Goal: Navigation & Orientation: Find specific page/section

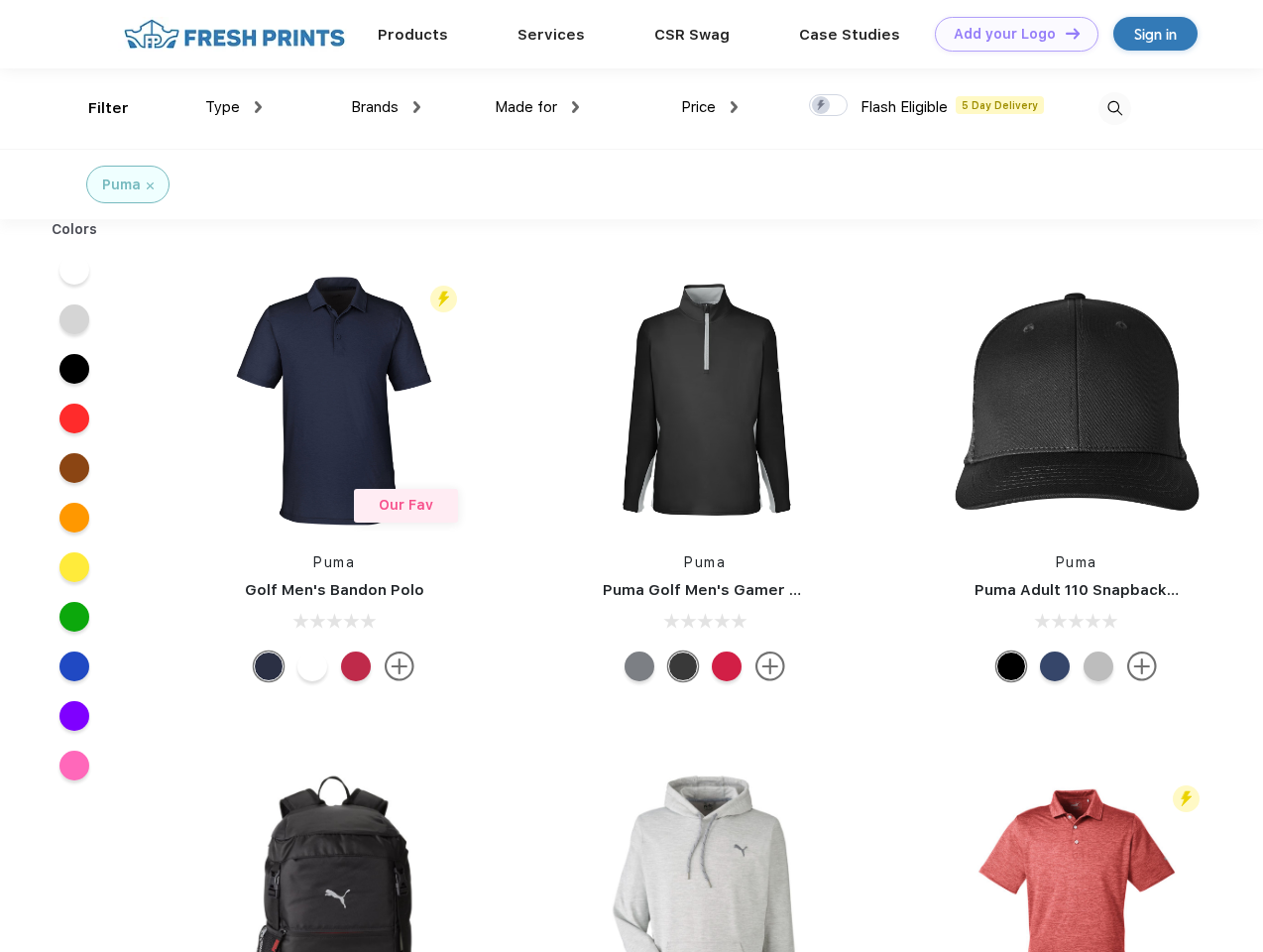
click at [1010, 34] on link "Add your Logo Design Tool" at bounding box center [1017, 34] width 163 height 35
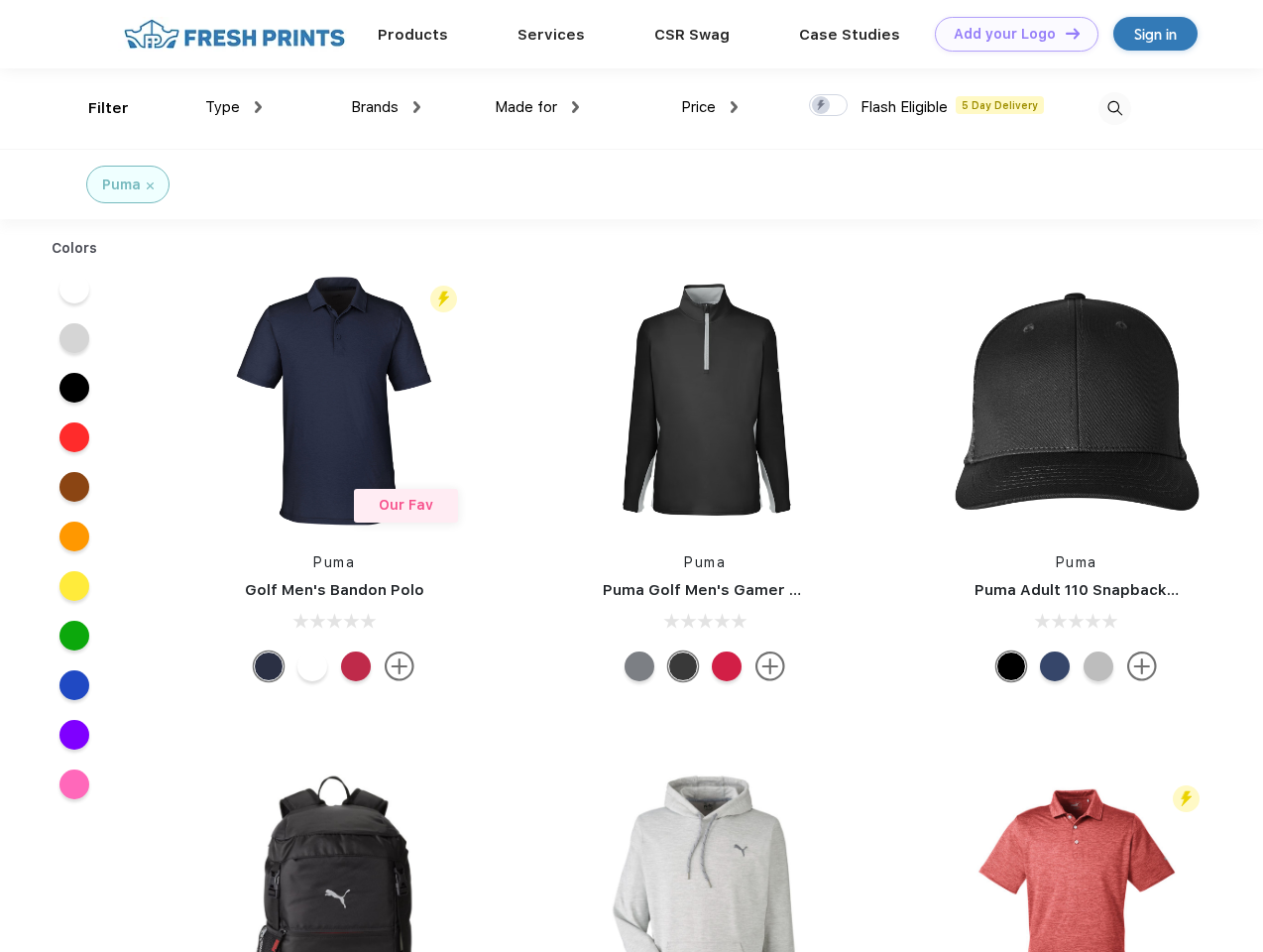
click at [0, 0] on div "Design Tool" at bounding box center [0, 0] width 0 height 0
click at [1065, 33] on link "Add your Logo Design Tool" at bounding box center [1017, 34] width 163 height 35
click at [96, 108] on div "Filter" at bounding box center [109, 108] width 41 height 23
click at [234, 107] on span "Type" at bounding box center [222, 107] width 35 height 18
click at [386, 107] on span "Brands" at bounding box center [375, 107] width 48 height 18
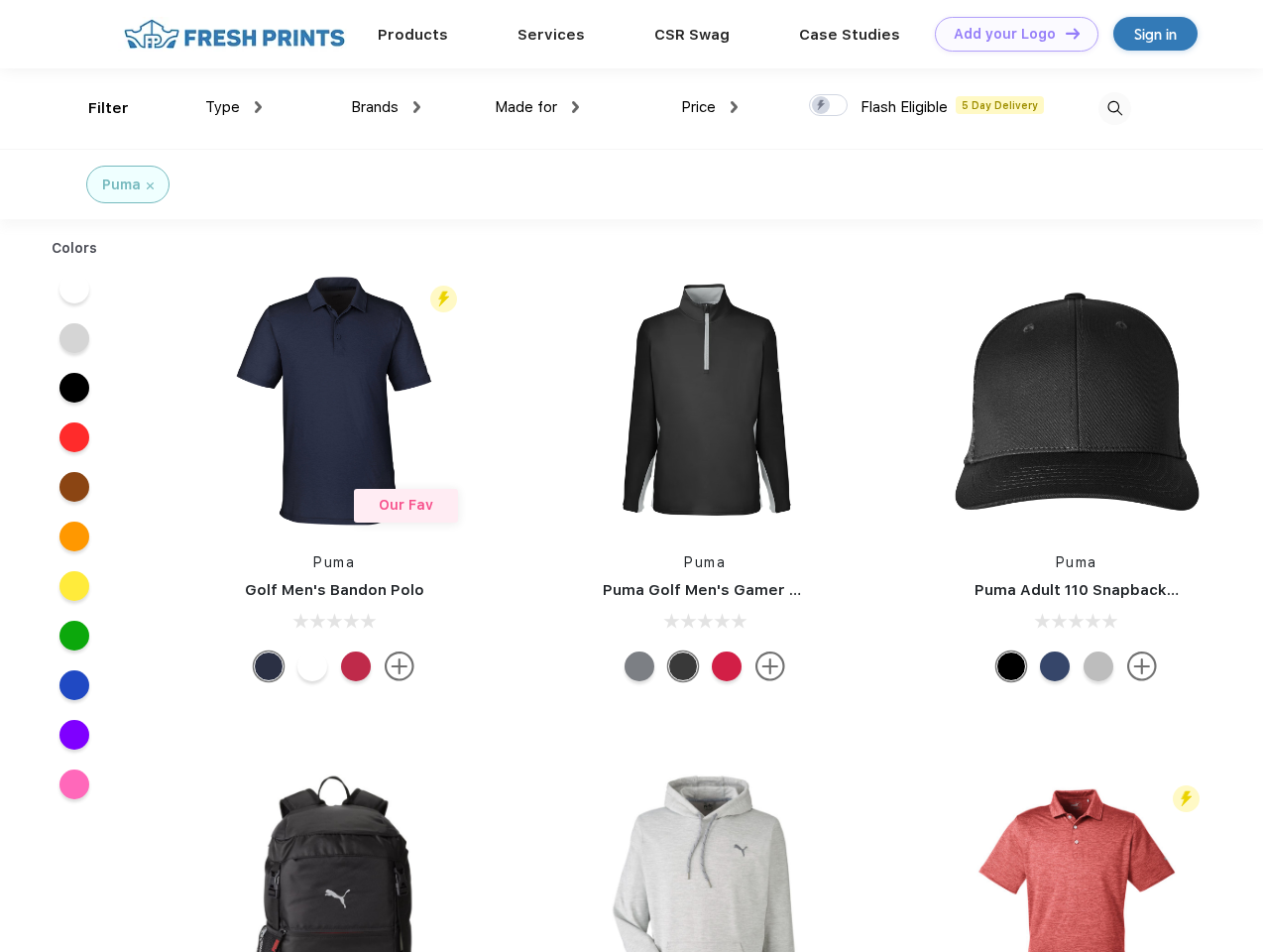
click at [537, 107] on span "Made for" at bounding box center [525, 107] width 63 height 18
click at [710, 107] on span "Price" at bounding box center [698, 107] width 35 height 18
click at [829, 106] on div at bounding box center [828, 106] width 39 height 22
click at [822, 106] on input "checkbox" at bounding box center [815, 100] width 13 height 13
click at [1114, 108] on img at bounding box center [1114, 109] width 33 height 33
